Goal: Check status: Check status

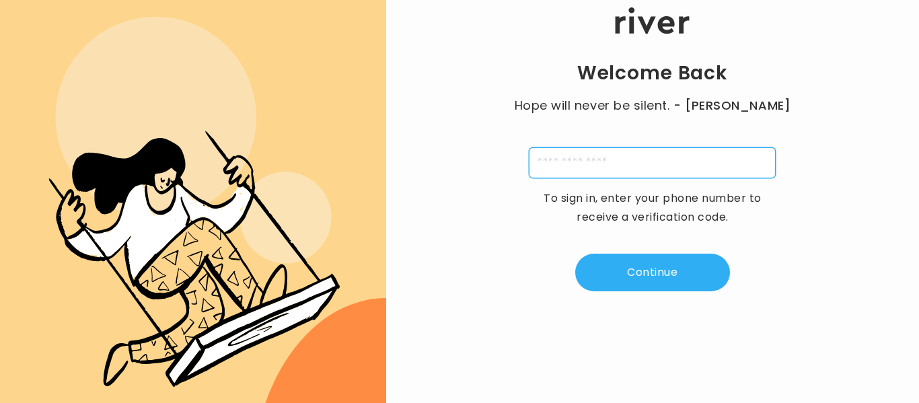
click at [569, 171] on input "tel" at bounding box center [652, 162] width 247 height 31
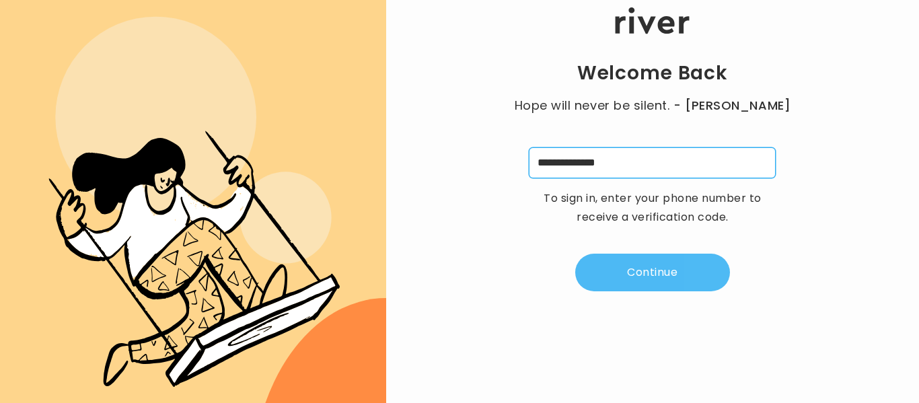
type input "**********"
click at [666, 283] on button "Continue" at bounding box center [652, 273] width 155 height 38
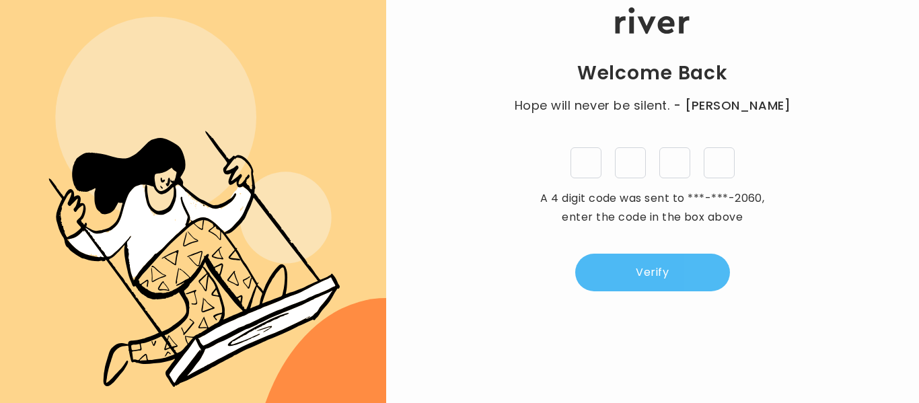
type input "*"
click at [666, 283] on button "Verify" at bounding box center [652, 273] width 155 height 38
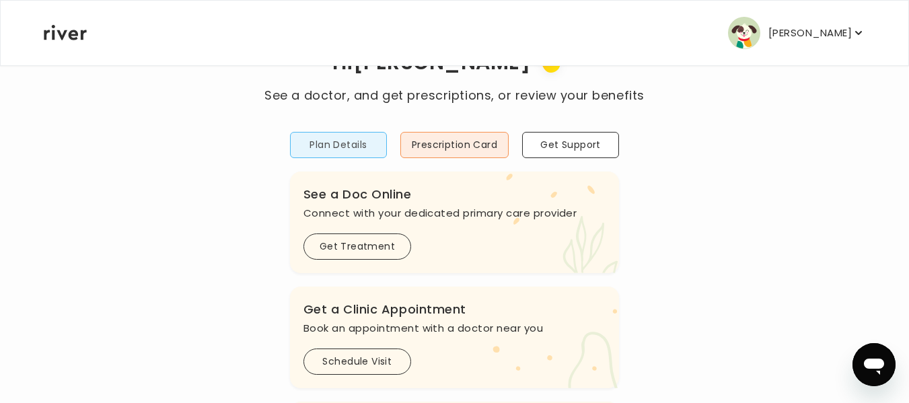
scroll to position [61, 0]
